Goal: Information Seeking & Learning: Understand process/instructions

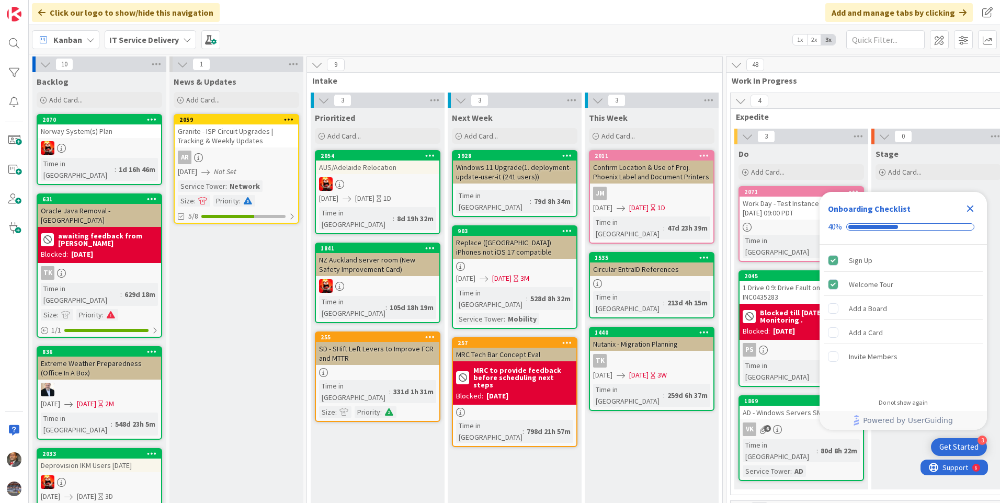
click at [970, 212] on icon "Close Checklist" at bounding box center [970, 208] width 13 height 13
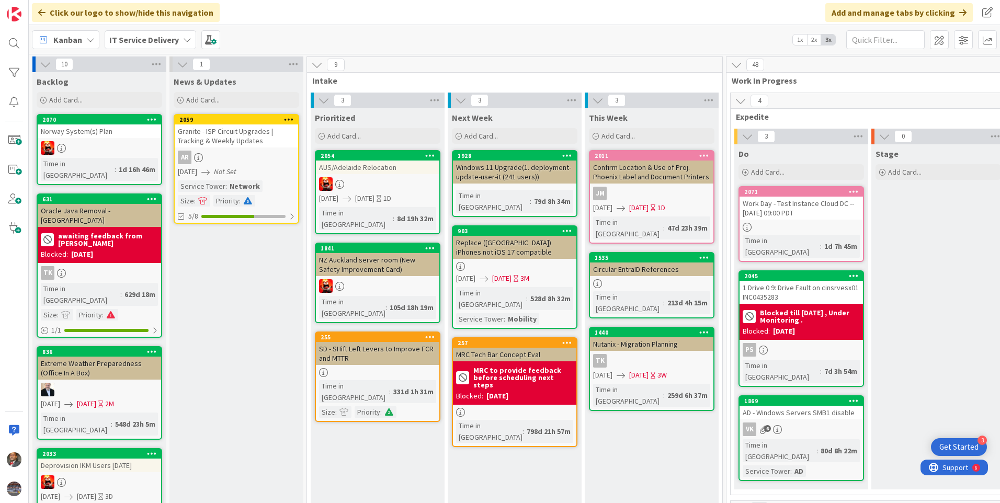
click at [174, 38] on b "IT Service Delivery" at bounding box center [144, 40] width 70 height 10
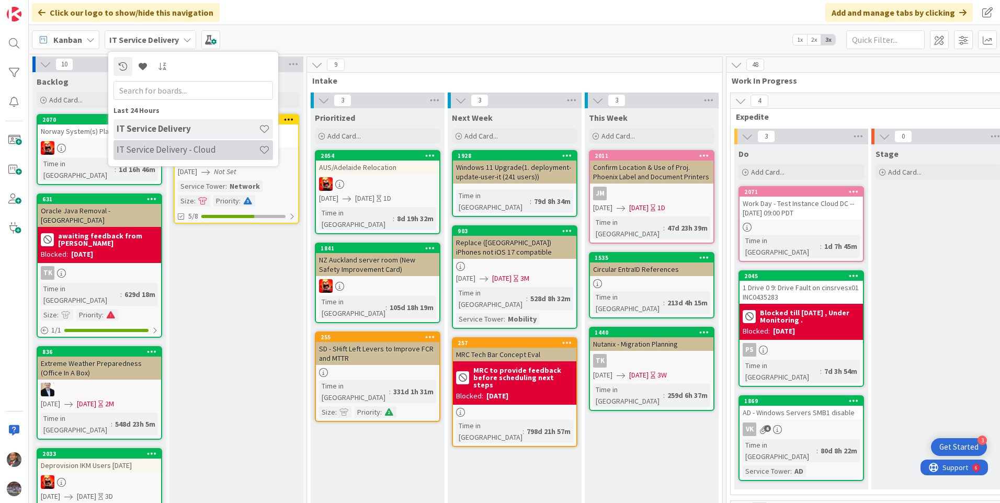
click at [164, 148] on h4 "IT Service Delivery - Cloud" at bounding box center [188, 149] width 142 height 10
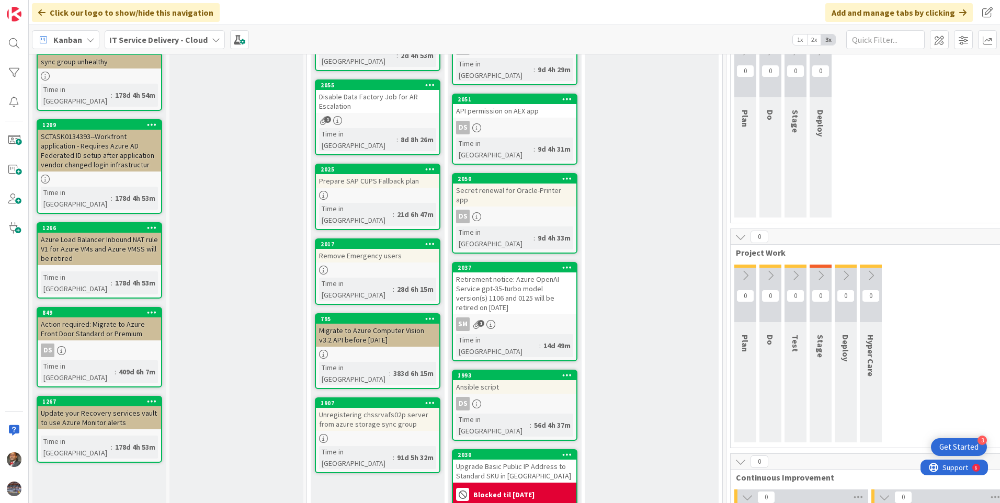
scroll to position [482, 0]
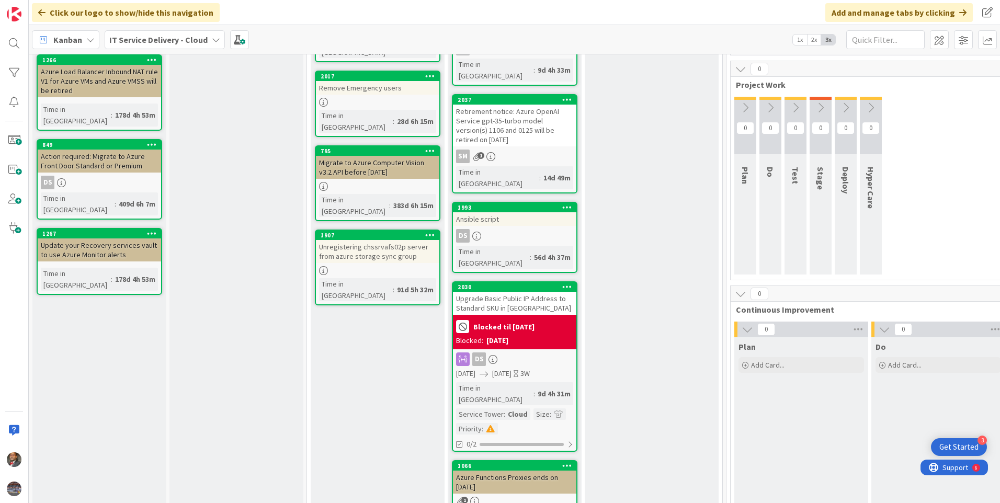
click at [527, 292] on div "Upgrade Basic Public IP Address to Standard SKU in [GEOGRAPHIC_DATA]" at bounding box center [514, 303] width 123 height 23
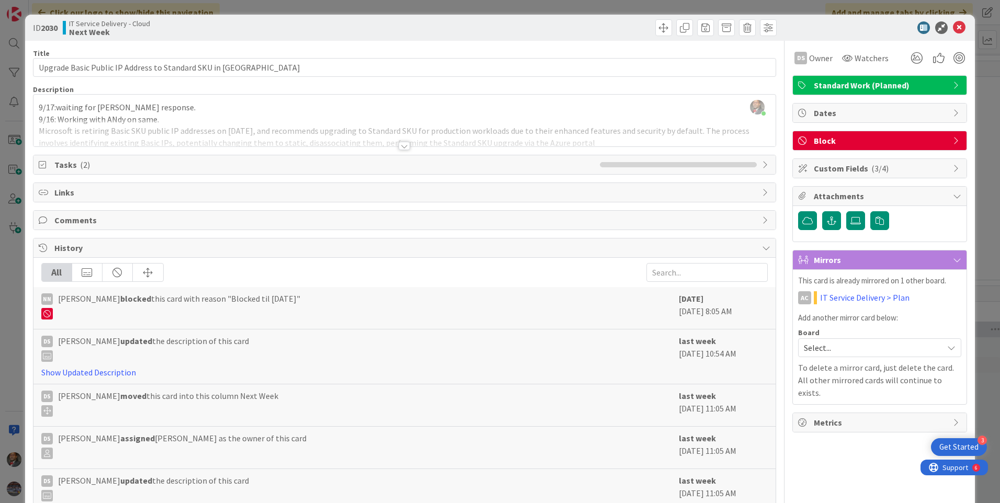
click at [398, 144] on div at bounding box center [404, 146] width 12 height 8
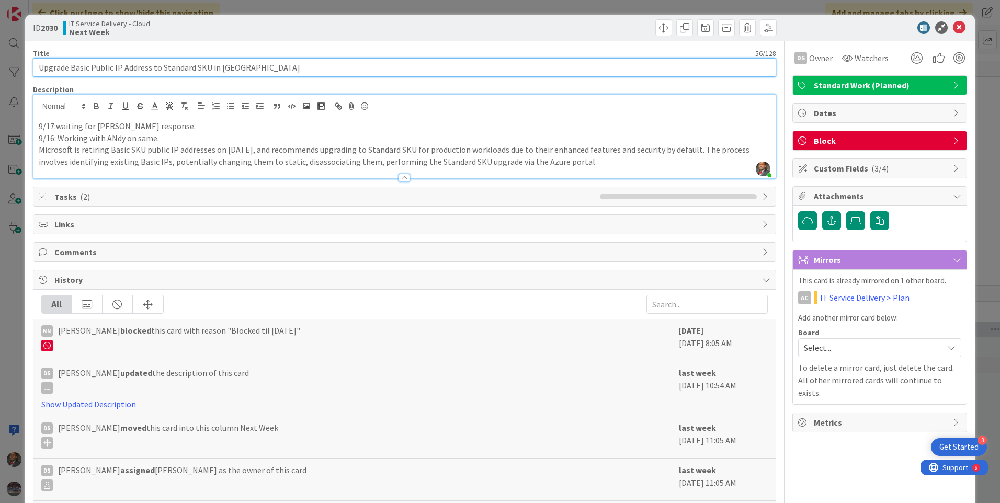
click at [95, 68] on input "Upgrade Basic Public IP Address to Standard SKU in [GEOGRAPHIC_DATA]" at bounding box center [404, 67] width 743 height 19
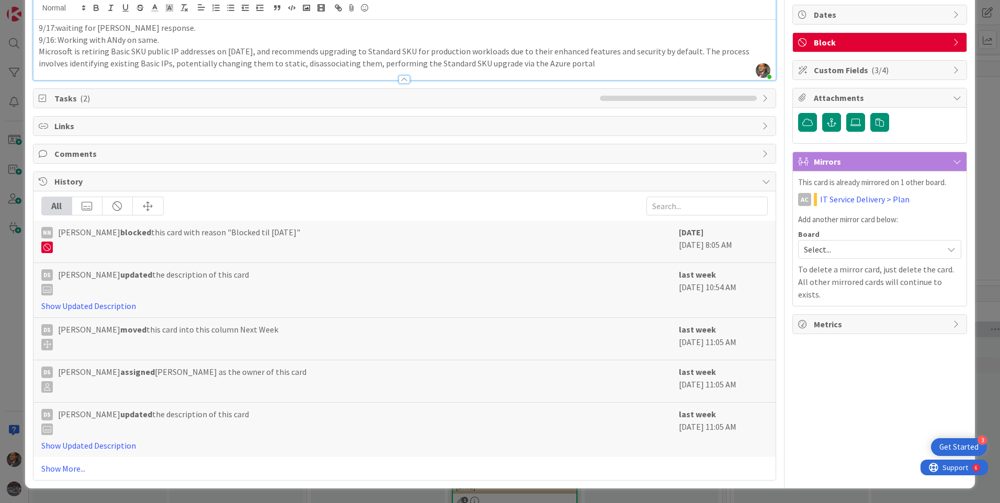
click at [401, 79] on div at bounding box center [404, 79] width 12 height 8
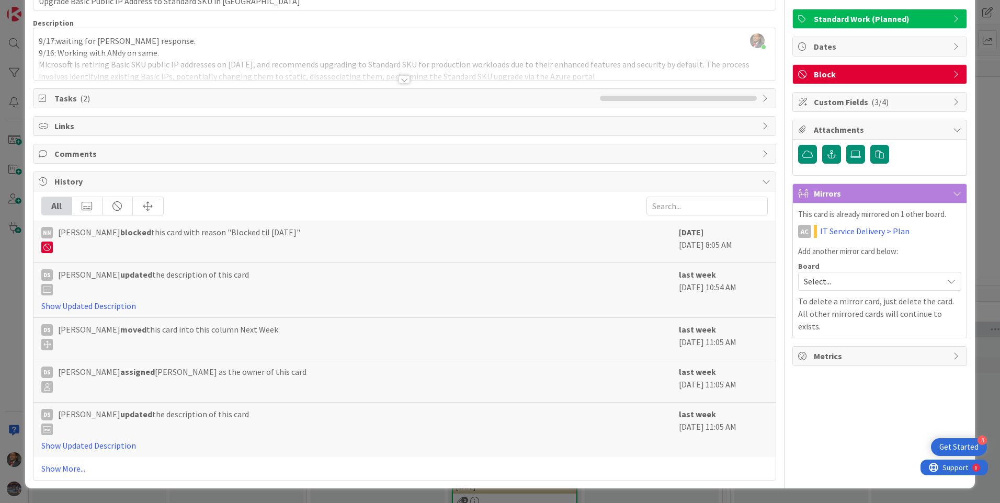
scroll to position [66, 0]
click at [401, 79] on div at bounding box center [404, 79] width 12 height 8
